Goal: Task Accomplishment & Management: Manage account settings

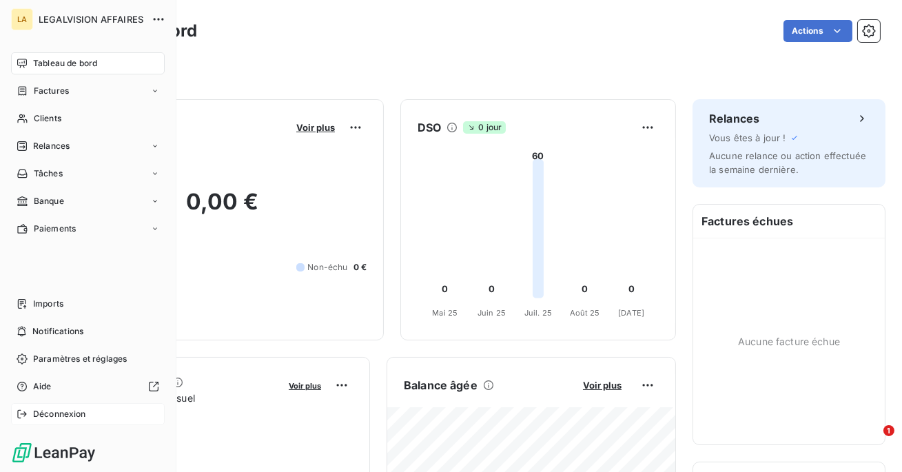
click at [42, 413] on span "Déconnexion" at bounding box center [59, 414] width 53 height 12
